Goal: Information Seeking & Learning: Learn about a topic

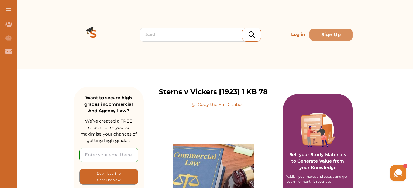
drag, startPoint x: 235, startPoint y: 97, endPoint x: 225, endPoint y: 42, distance: 55.5
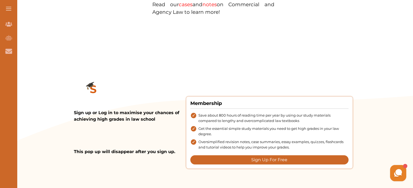
scroll to position [534, 0]
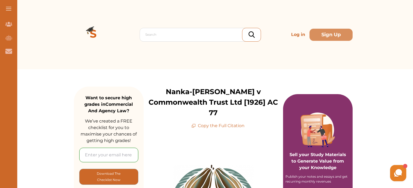
scroll to position [41, 0]
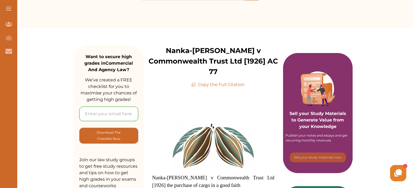
click at [194, 82] on icon at bounding box center [194, 84] width 4 height 4
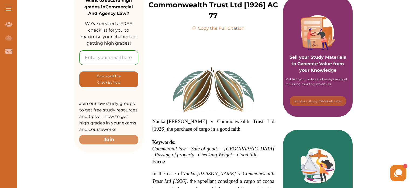
scroll to position [0, 0]
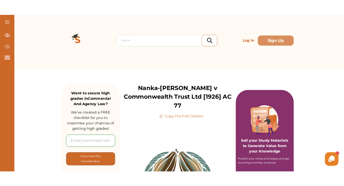
scroll to position [4, 0]
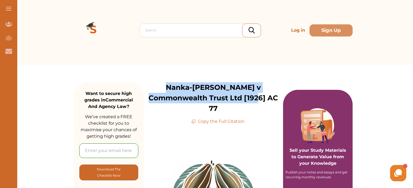
drag, startPoint x: 145, startPoint y: 86, endPoint x: 249, endPoint y: 99, distance: 104.9
click at [249, 99] on p "Nanka-Bruce v Commonwealth Trust Ltd [1926] AC 77" at bounding box center [214, 98] width 140 height 32
copy p "Nanka-Bruce v Commonwealth Trust Ltd [1926] AC 77"
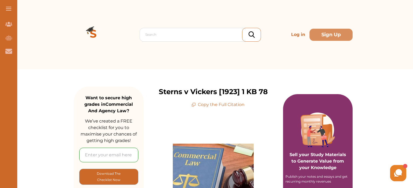
click at [94, 35] on img at bounding box center [93, 34] width 39 height 39
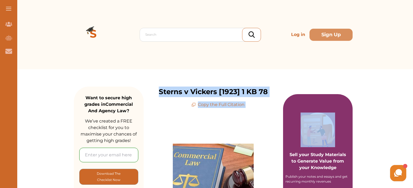
drag, startPoint x: 159, startPoint y: 90, endPoint x: 286, endPoint y: 91, distance: 126.9
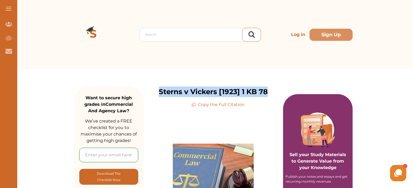
copy p "Sterns v Vickers [1923] 1 KB 78"
